Goal: Transaction & Acquisition: Register for event/course

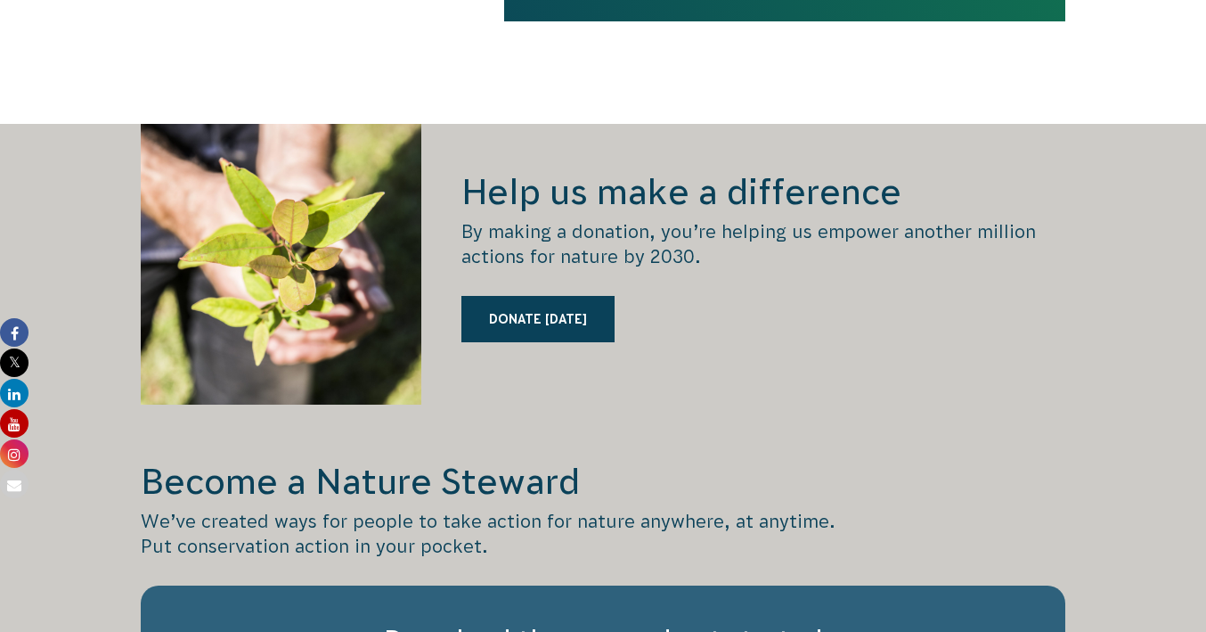
scroll to position [2590, 0]
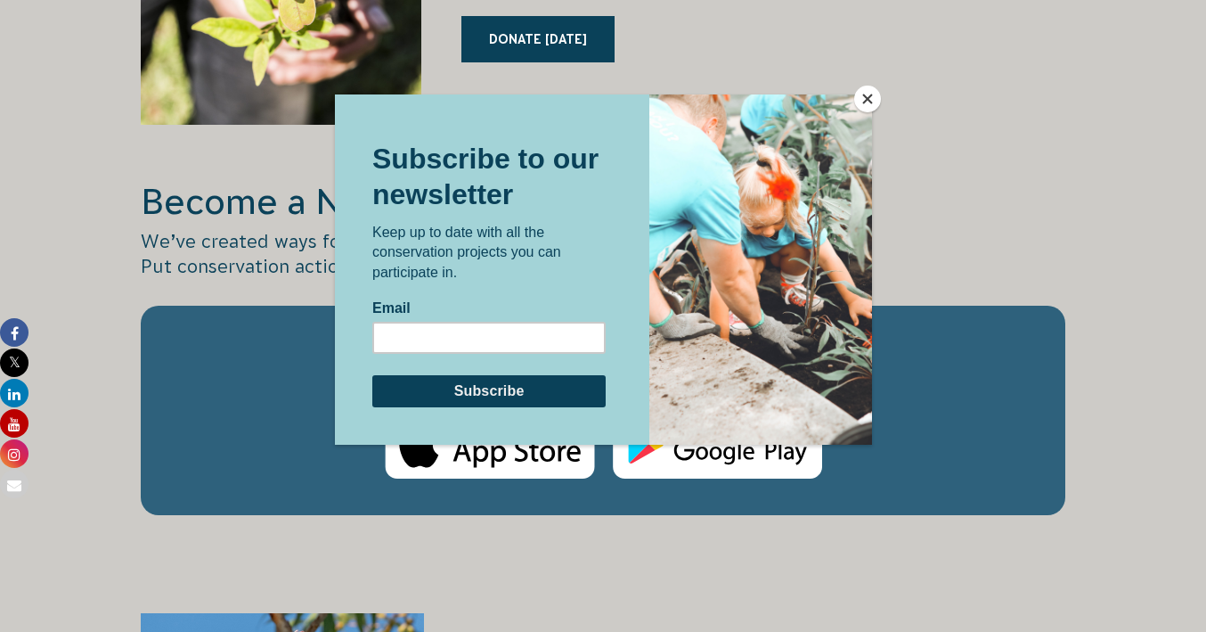
click at [873, 97] on button "Close" at bounding box center [867, 99] width 27 height 27
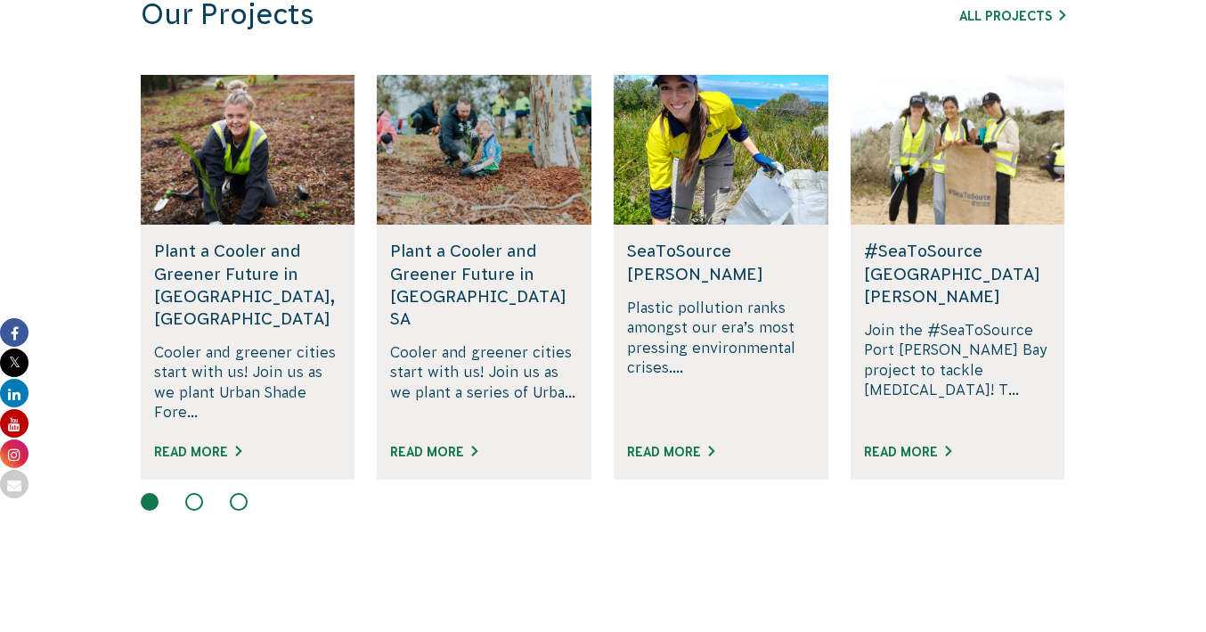
scroll to position [0, 0]
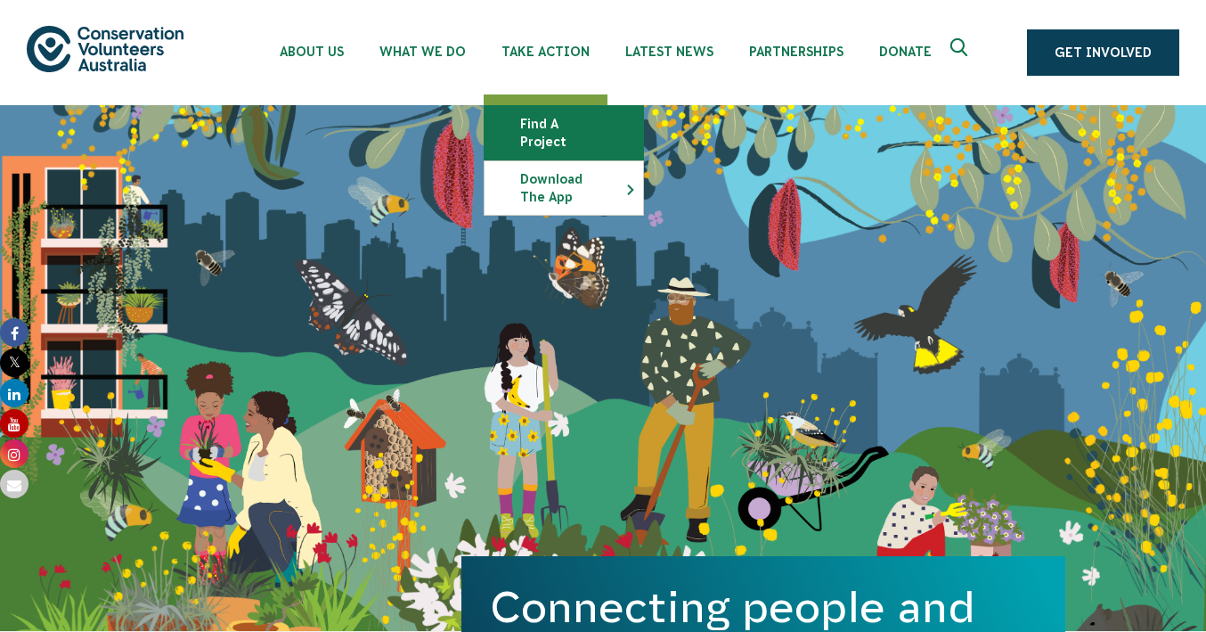
click at [533, 126] on link "Find a project" at bounding box center [564, 132] width 159 height 53
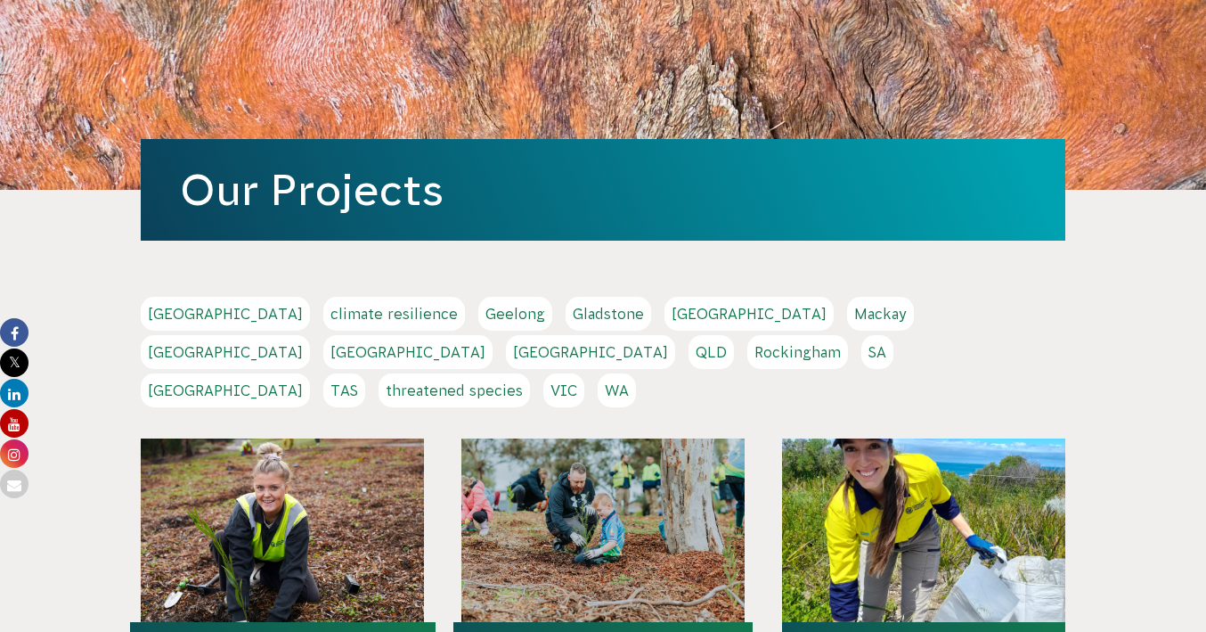
scroll to position [194, 0]
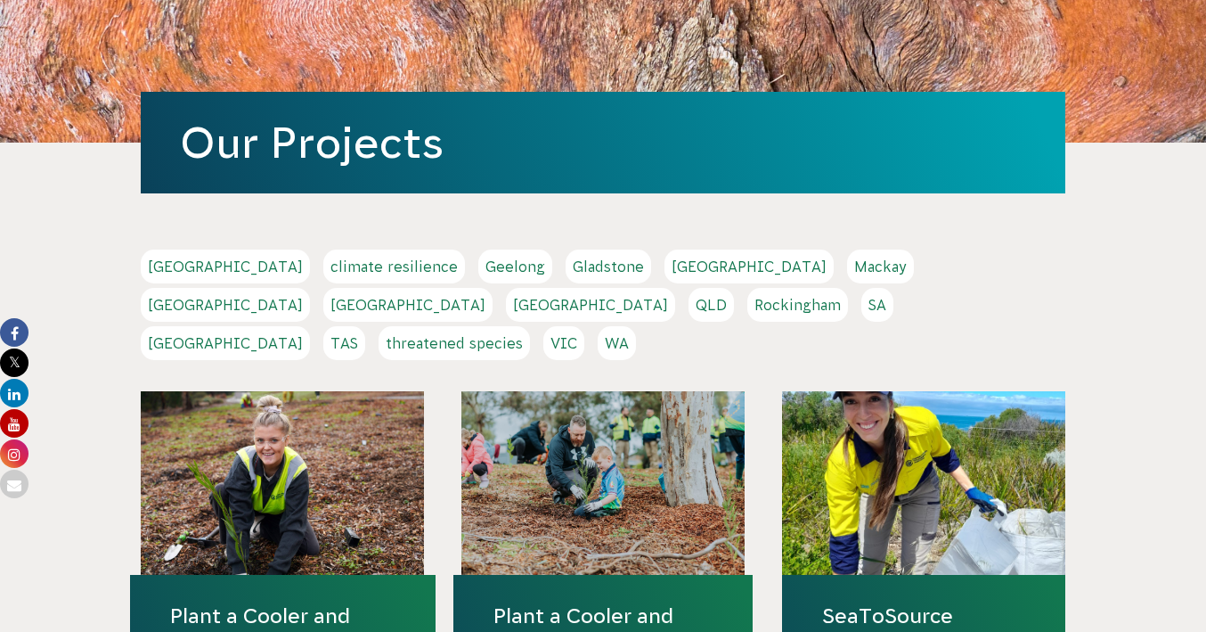
click at [636, 326] on link "WA" at bounding box center [617, 343] width 38 height 34
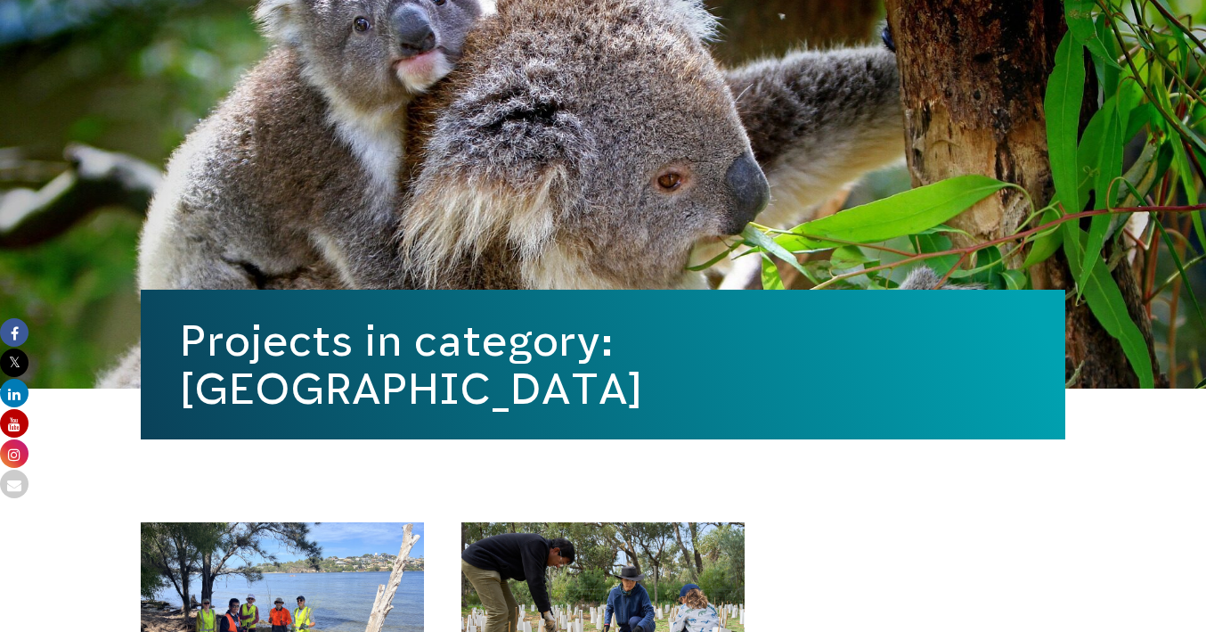
scroll to position [584, 0]
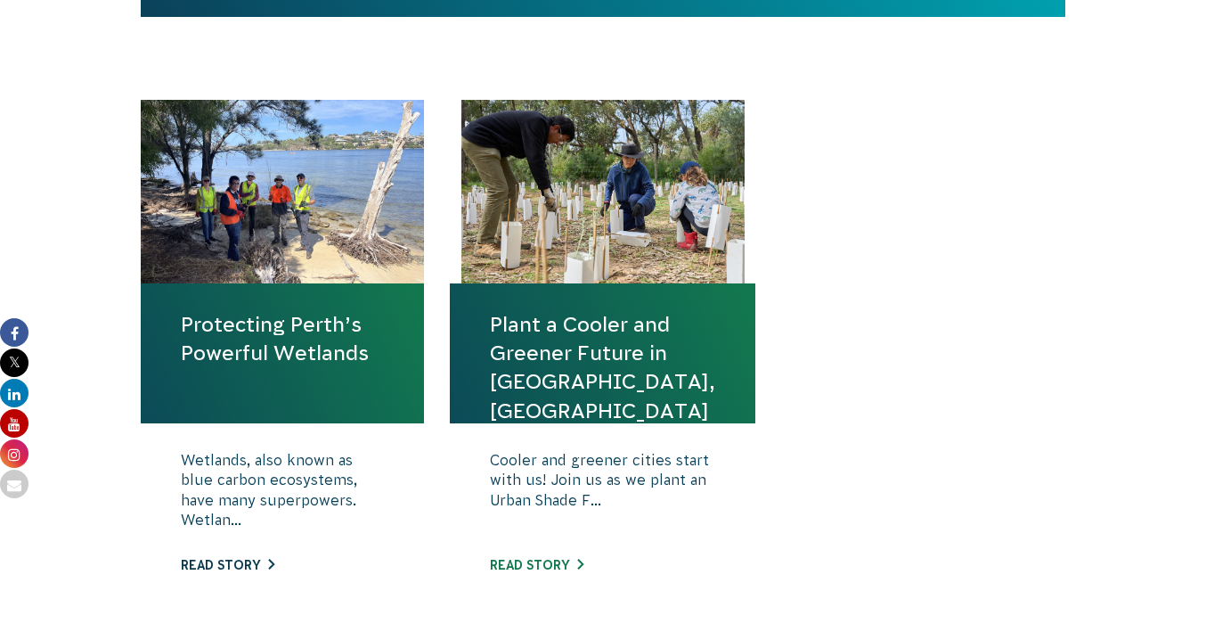
click at [242, 568] on link "Read story" at bounding box center [228, 565] width 94 height 14
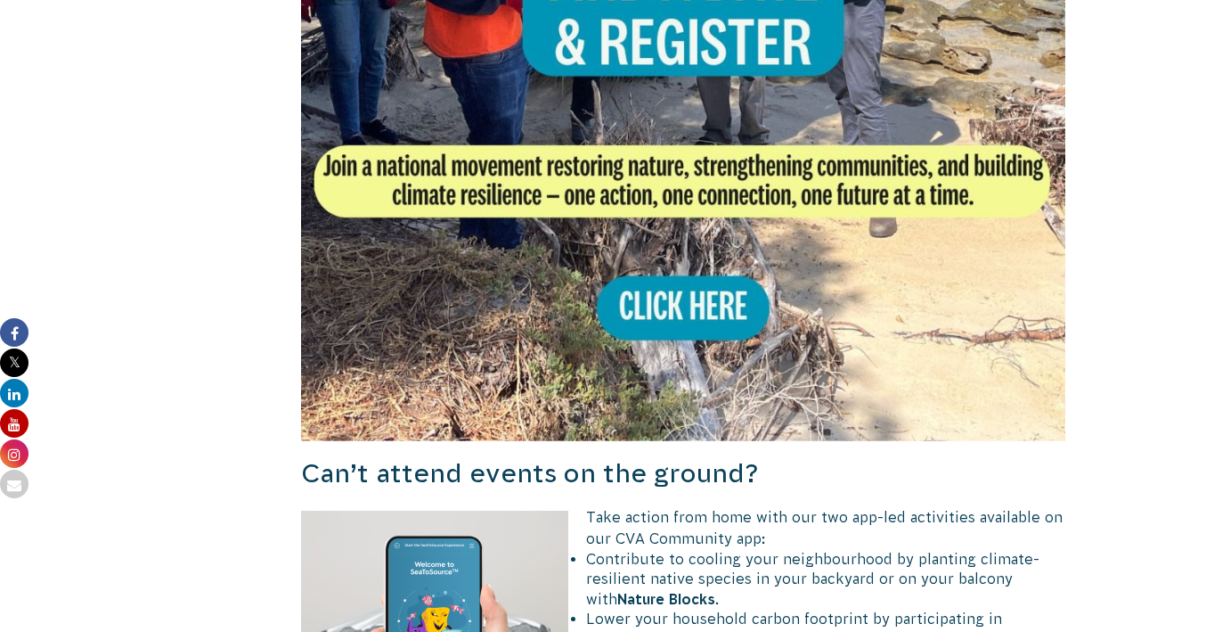
scroll to position [1237, 0]
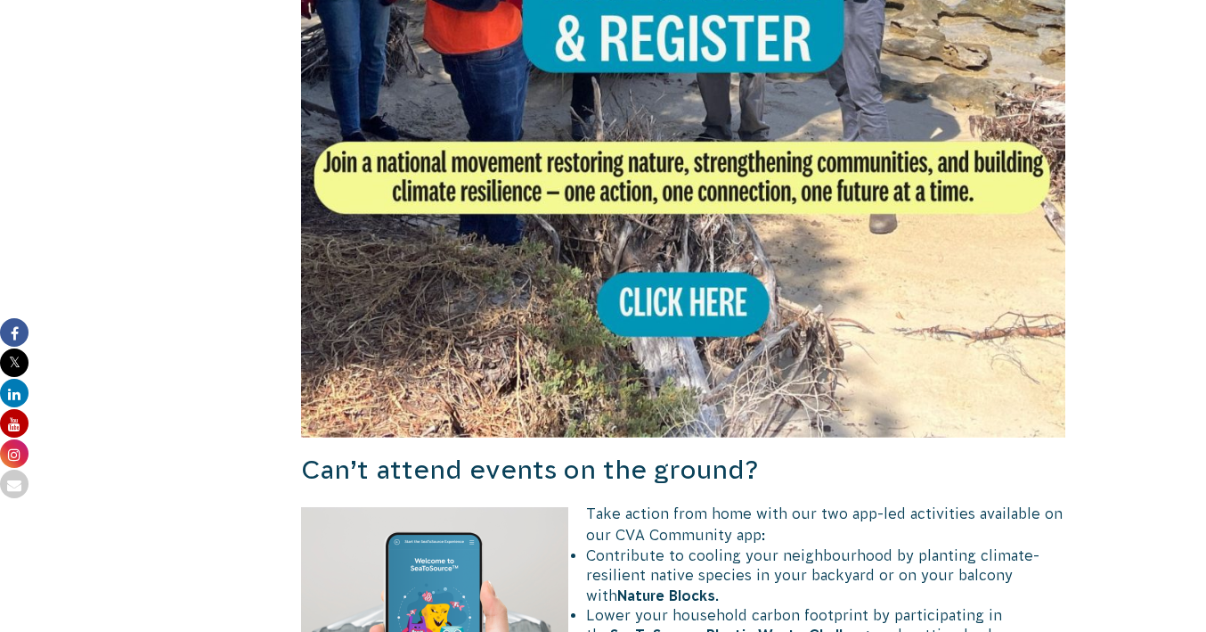
click at [685, 321] on img at bounding box center [683, 55] width 764 height 764
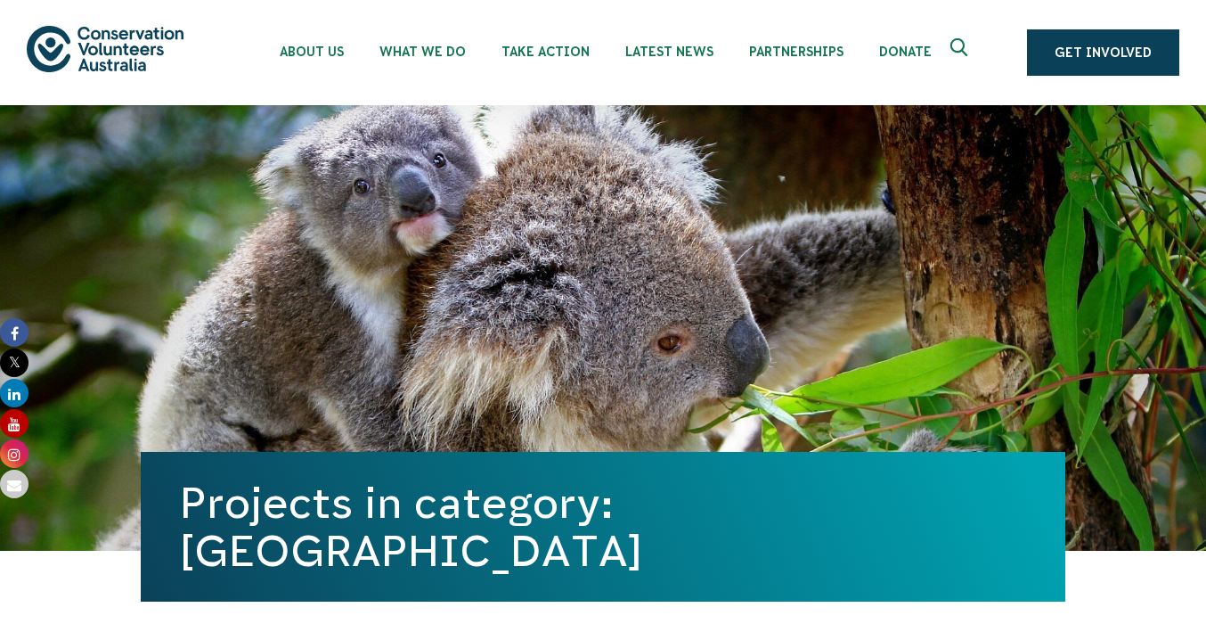
scroll to position [440, 0]
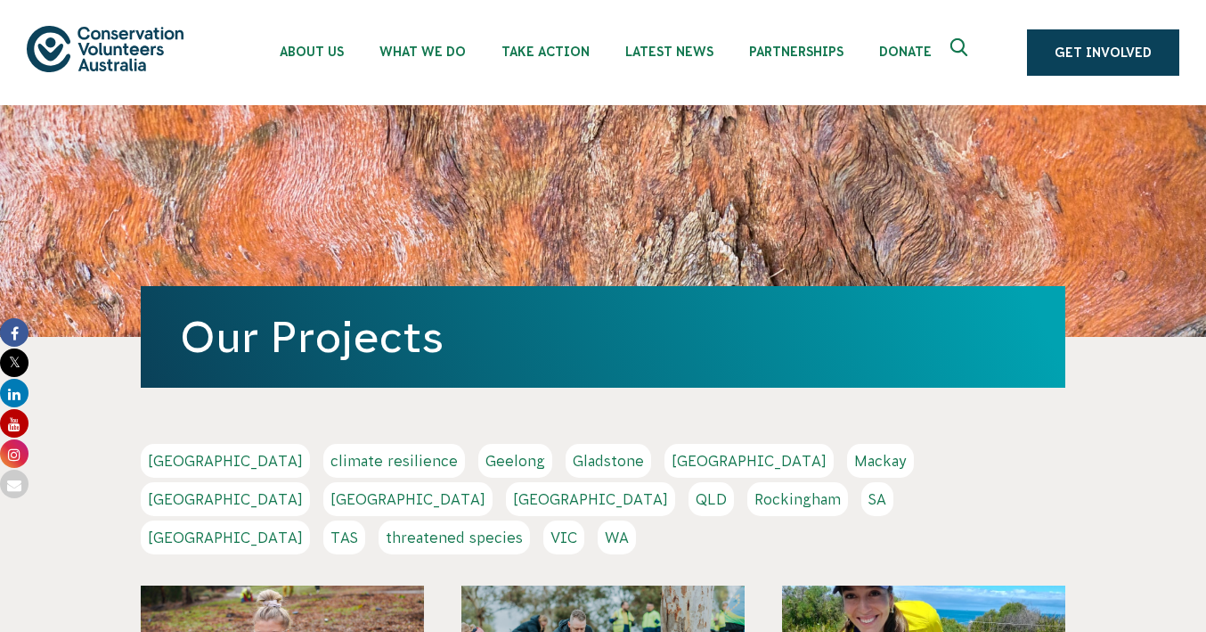
scroll to position [194, 0]
